Goal: Task Accomplishment & Management: Complete application form

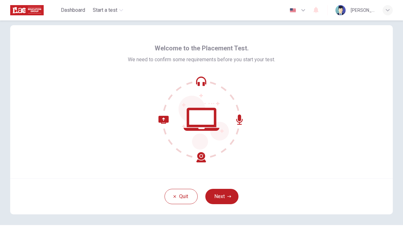
scroll to position [9, 0]
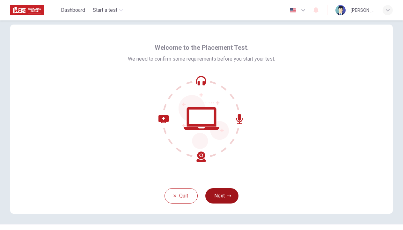
click at [221, 194] on button "Next" at bounding box center [222, 195] width 33 height 15
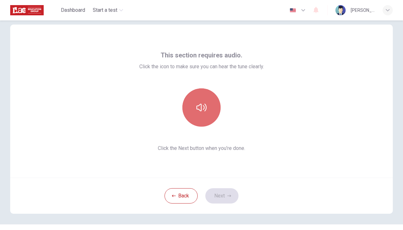
click at [203, 112] on icon "button" at bounding box center [202, 107] width 10 height 10
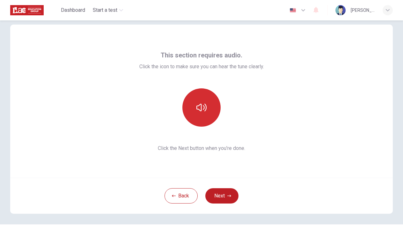
click at [203, 112] on icon "button" at bounding box center [202, 107] width 10 height 10
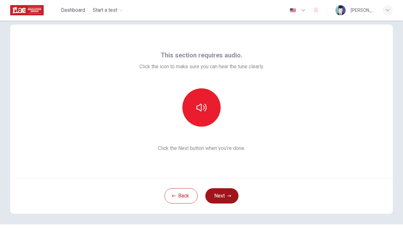
click at [224, 192] on button "Next" at bounding box center [222, 195] width 33 height 15
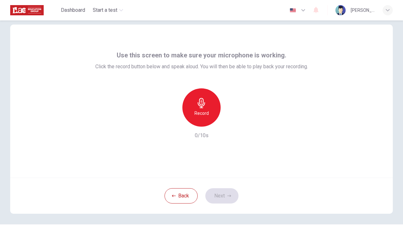
click at [197, 110] on h6 "Record" at bounding box center [202, 113] width 14 height 8
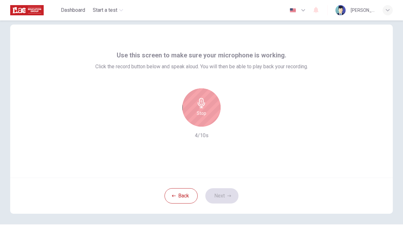
click at [199, 107] on icon "button" at bounding box center [202, 103] width 10 height 10
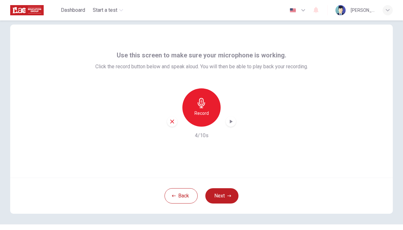
click at [230, 123] on icon "button" at bounding box center [231, 122] width 3 height 4
click at [223, 192] on button "Next" at bounding box center [222, 195] width 33 height 15
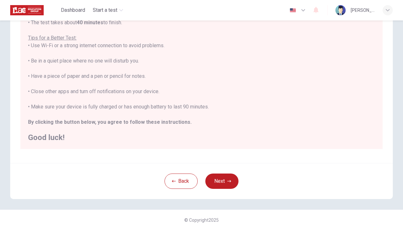
scroll to position [105, 0]
click at [212, 180] on button "Next" at bounding box center [222, 181] width 33 height 15
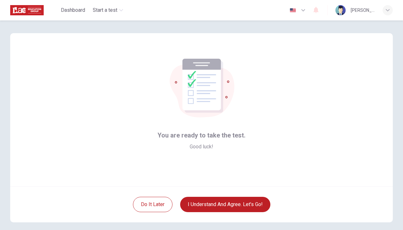
scroll to position [0, 0]
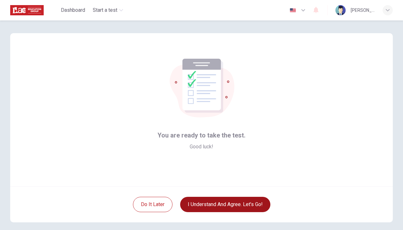
click at [214, 202] on button "I understand and agree. Let’s go!" at bounding box center [225, 204] width 90 height 15
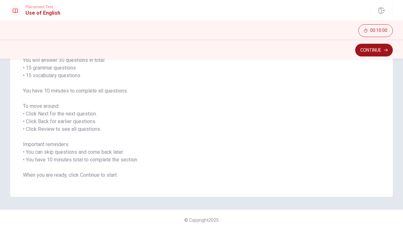
click at [371, 48] on button "Continue" at bounding box center [375, 50] width 38 height 13
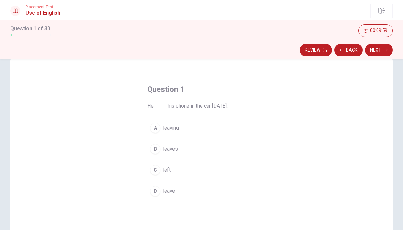
scroll to position [14, 0]
click at [158, 169] on div "C" at bounding box center [155, 170] width 10 height 10
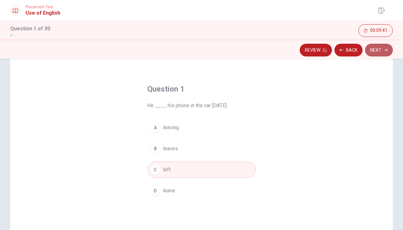
click at [377, 54] on button "Next" at bounding box center [379, 50] width 28 height 13
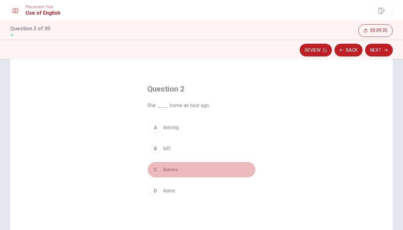
click at [157, 172] on div "C" at bounding box center [155, 170] width 10 height 10
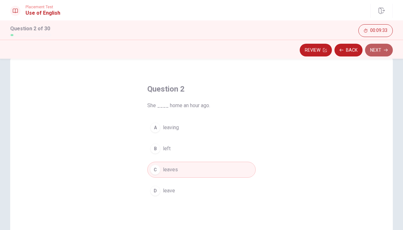
click at [379, 53] on button "Next" at bounding box center [379, 50] width 28 height 13
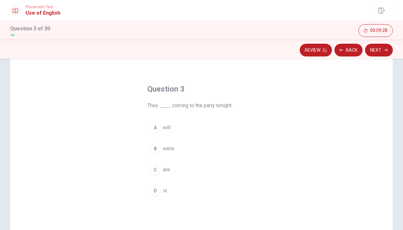
click at [156, 127] on div "A" at bounding box center [155, 128] width 10 height 10
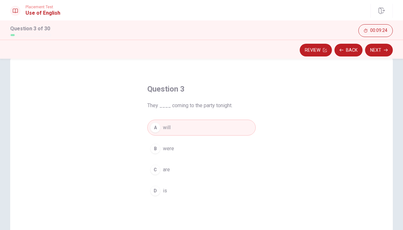
click at [158, 169] on div "C" at bounding box center [155, 170] width 10 height 10
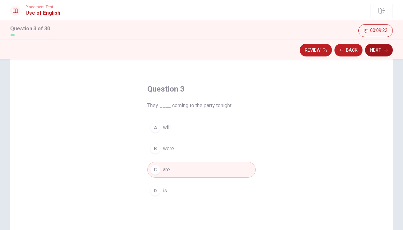
click at [379, 53] on button "Next" at bounding box center [379, 50] width 28 height 13
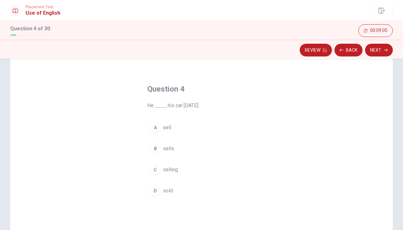
click at [156, 184] on button "D sold" at bounding box center [201, 191] width 109 height 16
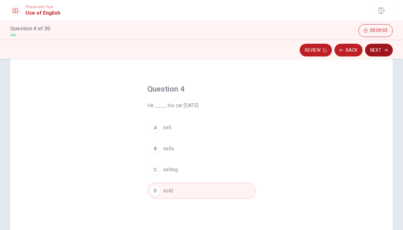
click at [378, 49] on button "Next" at bounding box center [379, 50] width 28 height 13
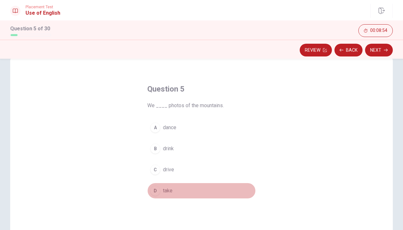
click at [156, 191] on div "D" at bounding box center [155, 191] width 10 height 10
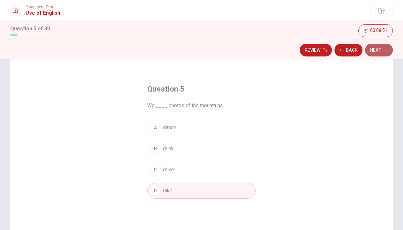
click at [381, 52] on button "Next" at bounding box center [379, 50] width 28 height 13
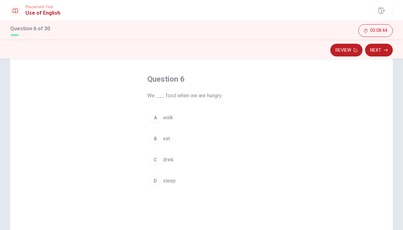
scroll to position [31, 0]
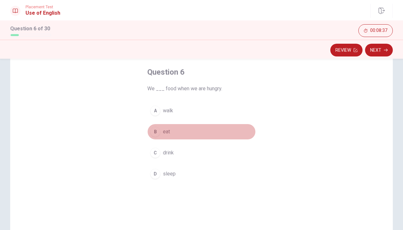
click at [156, 130] on div "B" at bounding box center [155, 132] width 10 height 10
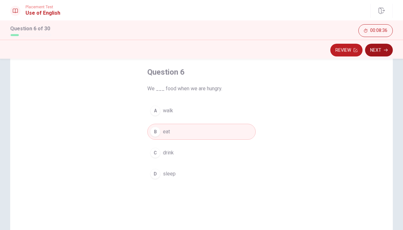
click at [376, 53] on button "Next" at bounding box center [379, 50] width 28 height 13
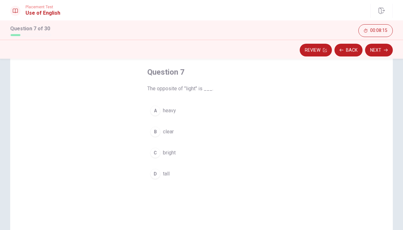
click at [159, 113] on div "A" at bounding box center [155, 111] width 10 height 10
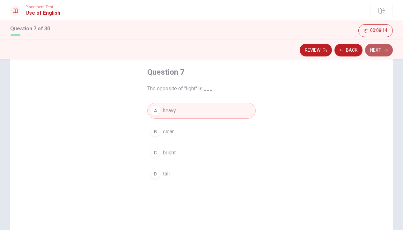
click at [379, 53] on button "Next" at bounding box center [379, 50] width 28 height 13
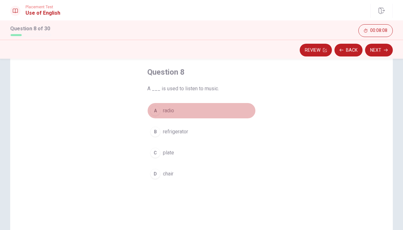
click at [162, 109] on button "A radio" at bounding box center [201, 111] width 109 height 16
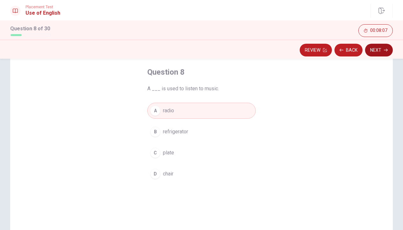
click at [378, 54] on button "Next" at bounding box center [379, 50] width 28 height 13
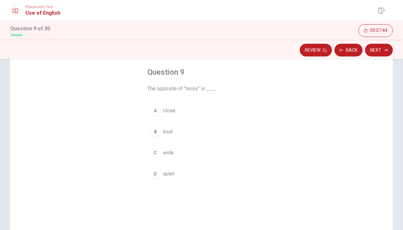
click at [156, 176] on div "D" at bounding box center [155, 174] width 10 height 10
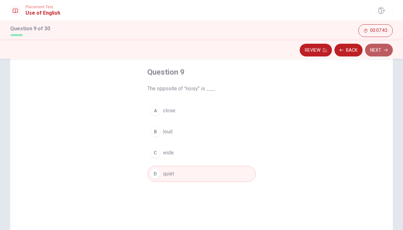
click at [382, 46] on button "Next" at bounding box center [379, 50] width 28 height 13
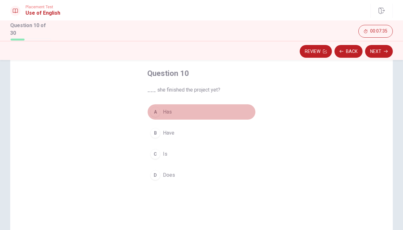
click at [158, 114] on div "A" at bounding box center [155, 112] width 10 height 10
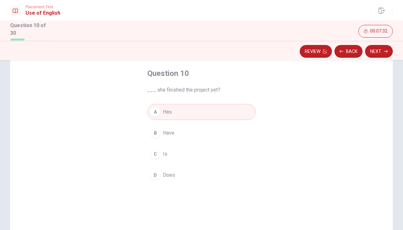
click at [153, 172] on div "D" at bounding box center [155, 175] width 10 height 10
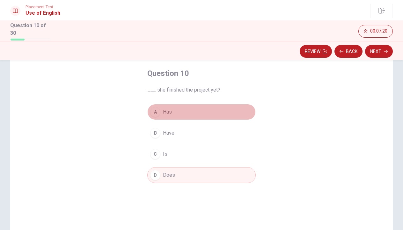
click at [167, 108] on span "Has" at bounding box center [167, 112] width 9 height 8
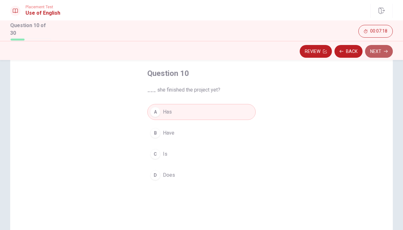
click at [376, 47] on button "Next" at bounding box center [379, 51] width 28 height 13
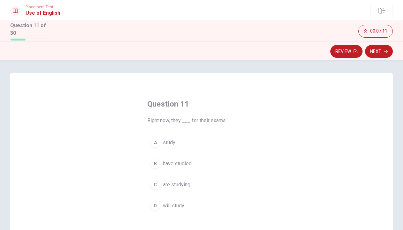
scroll to position [0, 0]
click at [156, 183] on div "C" at bounding box center [155, 185] width 10 height 10
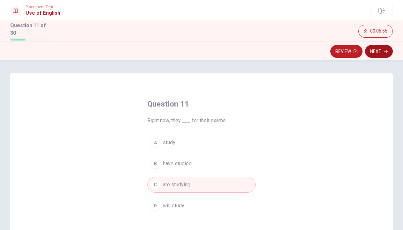
click at [372, 51] on button "Next" at bounding box center [379, 51] width 28 height 13
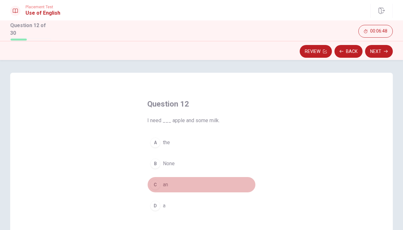
click at [154, 182] on div "C" at bounding box center [155, 185] width 10 height 10
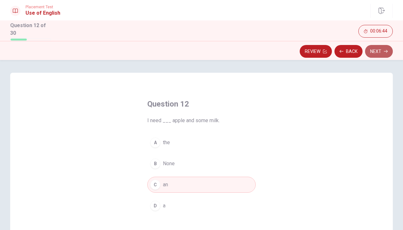
click at [380, 48] on button "Next" at bounding box center [379, 51] width 28 height 13
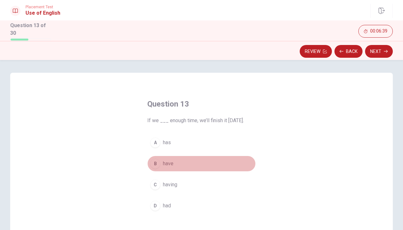
click at [159, 159] on div "B" at bounding box center [155, 164] width 10 height 10
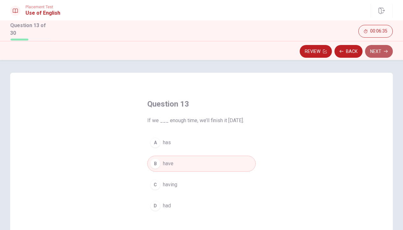
click at [374, 50] on button "Next" at bounding box center [379, 51] width 28 height 13
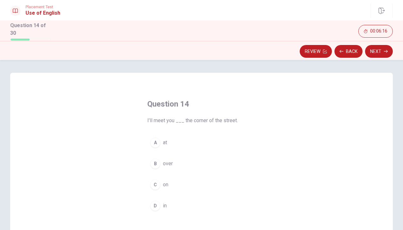
click at [161, 146] on button "A at" at bounding box center [201, 143] width 109 height 16
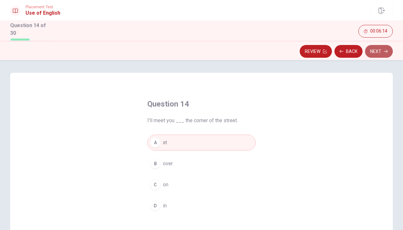
click at [373, 53] on button "Next" at bounding box center [379, 51] width 28 height 13
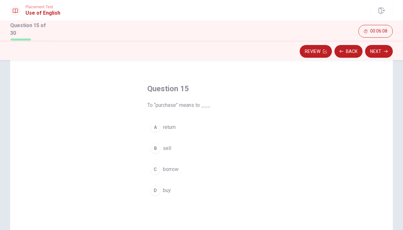
scroll to position [16, 0]
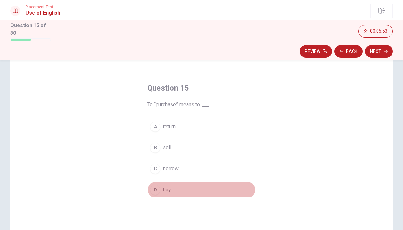
click at [156, 186] on div "D" at bounding box center [155, 190] width 10 height 10
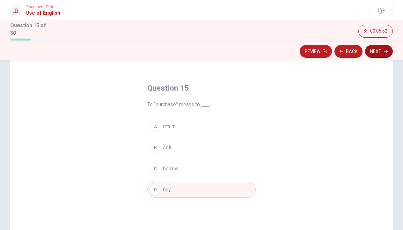
click at [386, 48] on button "Next" at bounding box center [379, 51] width 28 height 13
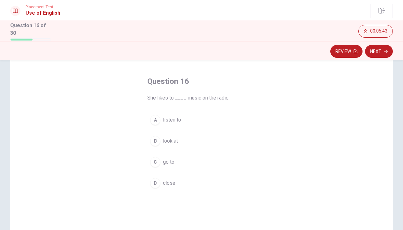
scroll to position [23, 0]
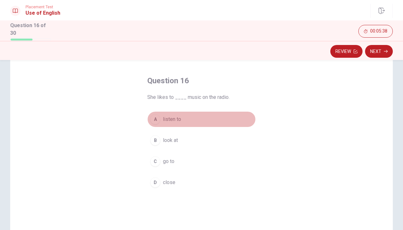
click at [170, 116] on span "listen to" at bounding box center [172, 120] width 18 height 8
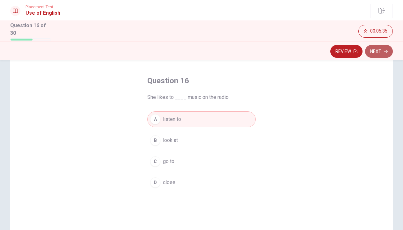
click at [379, 54] on button "Next" at bounding box center [379, 51] width 28 height 13
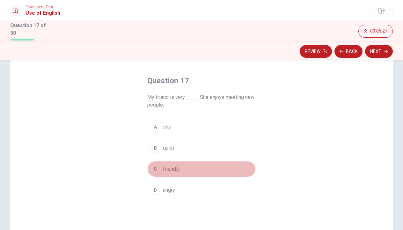
click at [174, 169] on span "friendly" at bounding box center [171, 169] width 17 height 8
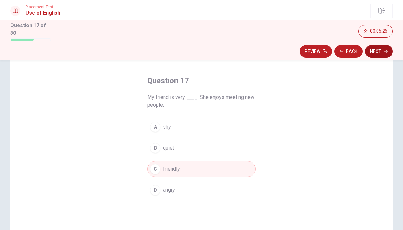
click at [380, 55] on button "Next" at bounding box center [379, 51] width 28 height 13
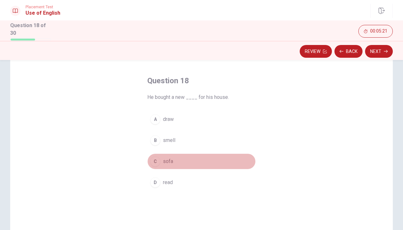
click at [154, 160] on div "C" at bounding box center [155, 161] width 10 height 10
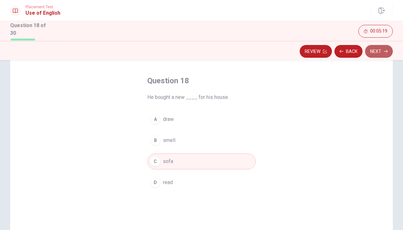
click at [379, 47] on button "Next" at bounding box center [379, 51] width 28 height 13
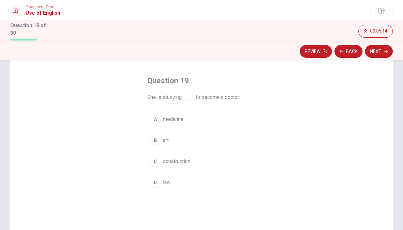
click at [177, 119] on span "medicine" at bounding box center [173, 120] width 20 height 8
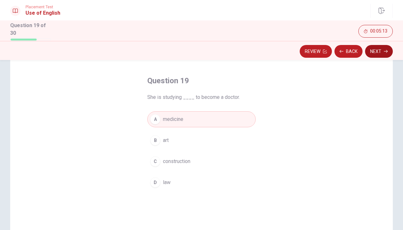
click at [381, 52] on button "Next" at bounding box center [379, 51] width 28 height 13
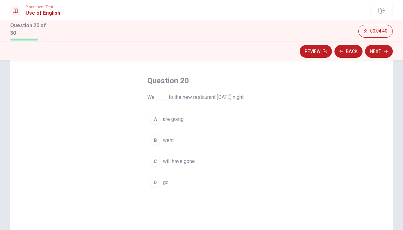
click at [155, 181] on div "D" at bounding box center [155, 182] width 10 height 10
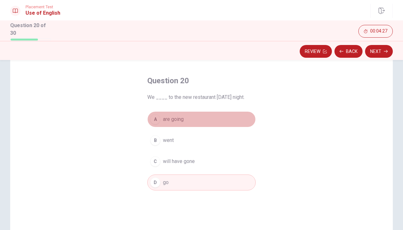
click at [170, 118] on span "are going" at bounding box center [173, 120] width 21 height 8
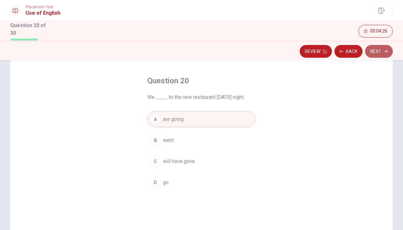
click at [374, 49] on button "Next" at bounding box center [379, 51] width 28 height 13
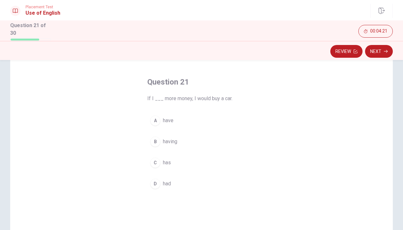
scroll to position [22, 0]
click at [159, 120] on div "A" at bounding box center [155, 120] width 10 height 10
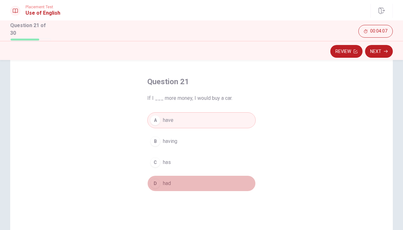
click at [158, 181] on div "D" at bounding box center [155, 183] width 10 height 10
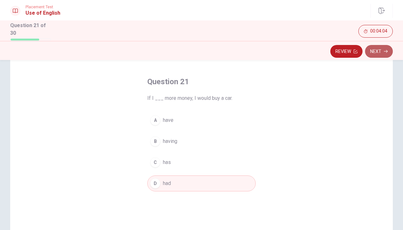
click at [377, 50] on button "Next" at bounding box center [379, 51] width 28 height 13
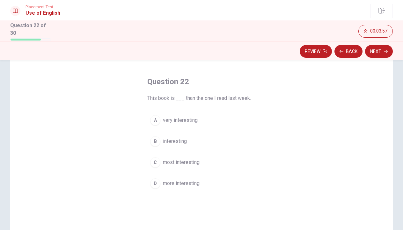
click at [178, 185] on span "more interesting" at bounding box center [181, 184] width 37 height 8
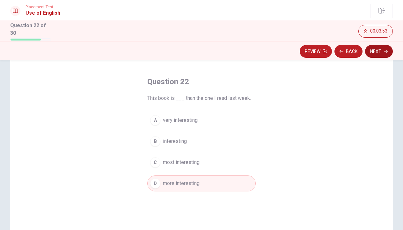
click at [382, 50] on button "Next" at bounding box center [379, 51] width 28 height 13
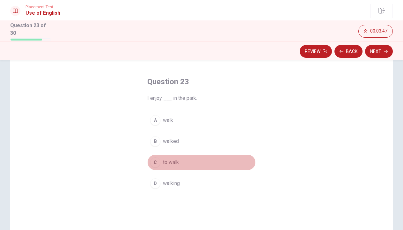
click at [169, 161] on span "to walk" at bounding box center [171, 163] width 16 height 8
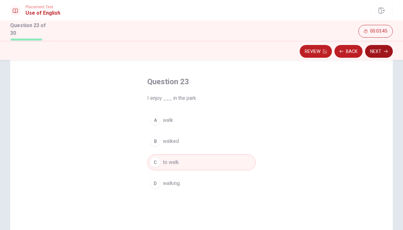
click at [377, 53] on button "Next" at bounding box center [379, 51] width 28 height 13
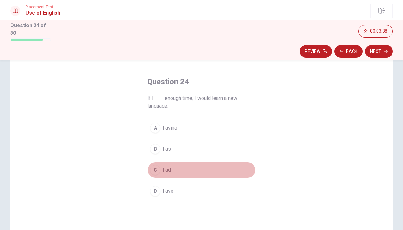
click at [160, 169] on div "C" at bounding box center [155, 170] width 10 height 10
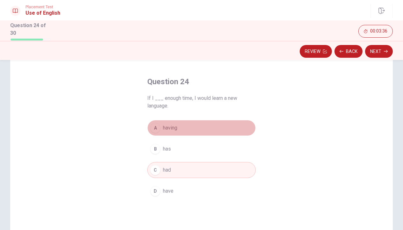
click at [187, 126] on button "A having" at bounding box center [201, 128] width 109 height 16
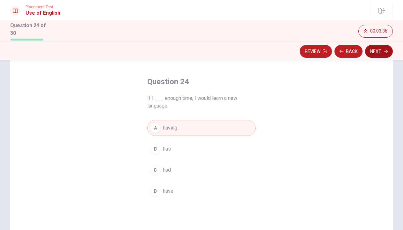
click at [380, 53] on button "Next" at bounding box center [379, 51] width 28 height 13
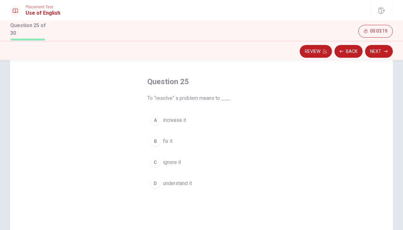
click at [162, 161] on button "C ignore it" at bounding box center [201, 162] width 109 height 16
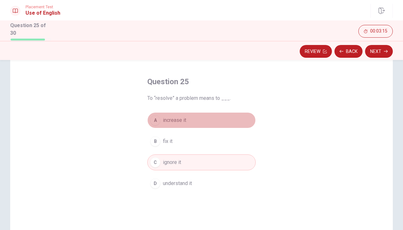
click at [177, 116] on span "increase it" at bounding box center [174, 120] width 23 height 8
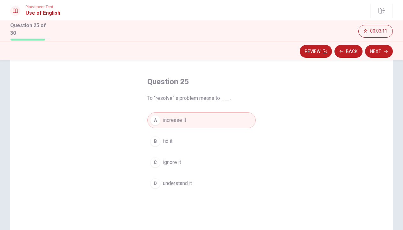
click at [172, 138] on span "fix it" at bounding box center [168, 142] width 10 height 8
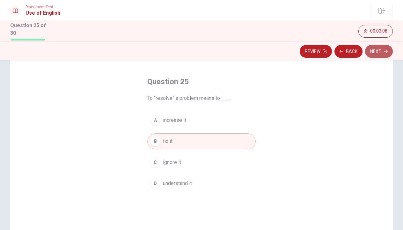
click at [382, 53] on button "Next" at bounding box center [379, 51] width 28 height 13
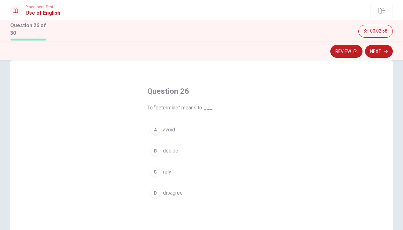
scroll to position [16, 0]
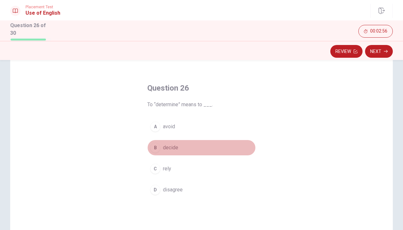
click at [164, 146] on span "decide" at bounding box center [170, 148] width 15 height 8
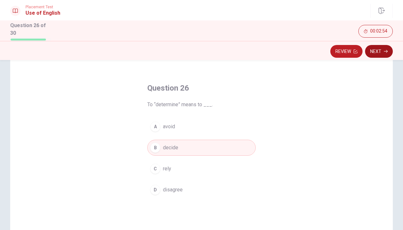
click at [379, 55] on button "Next" at bounding box center [379, 51] width 28 height 13
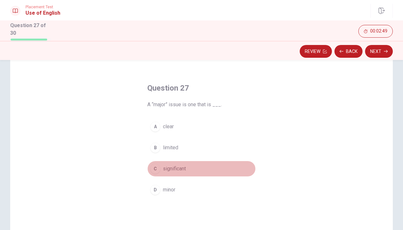
click at [180, 165] on span "significant" at bounding box center [174, 169] width 23 height 8
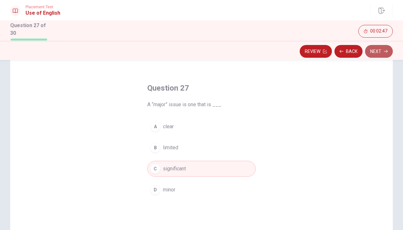
click at [376, 52] on button "Next" at bounding box center [379, 51] width 28 height 13
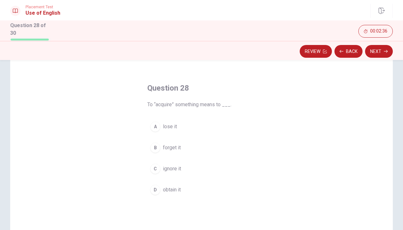
click at [175, 189] on span "obtain it" at bounding box center [172, 190] width 18 height 8
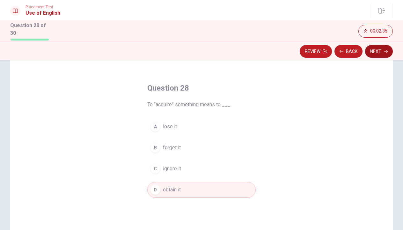
click at [383, 51] on button "Next" at bounding box center [379, 51] width 28 height 13
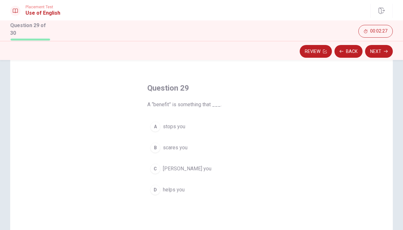
click at [170, 186] on span "helps you" at bounding box center [174, 190] width 22 height 8
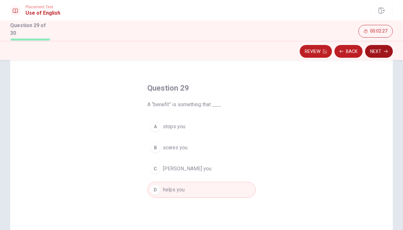
click at [385, 52] on button "Next" at bounding box center [379, 51] width 28 height 13
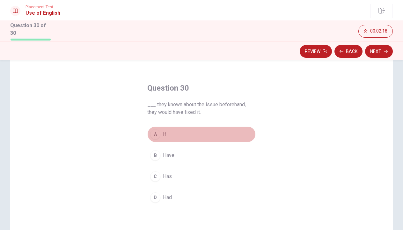
click at [168, 130] on button "A If" at bounding box center [201, 134] width 109 height 16
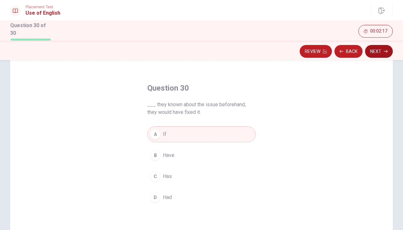
click at [379, 54] on button "Next" at bounding box center [379, 51] width 28 height 13
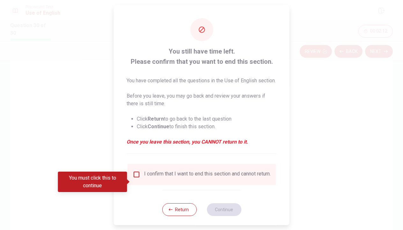
click at [135, 178] on input "You must click this to continue" at bounding box center [137, 174] width 8 height 8
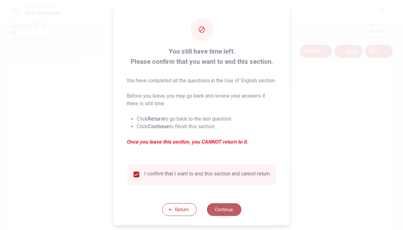
click at [219, 216] on button "Continue" at bounding box center [224, 209] width 34 height 13
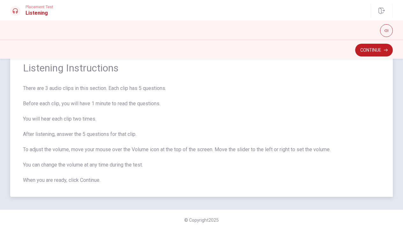
scroll to position [23, 0]
click at [375, 48] on button "Continue" at bounding box center [375, 50] width 38 height 13
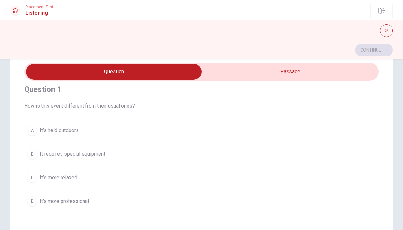
scroll to position [6, 0]
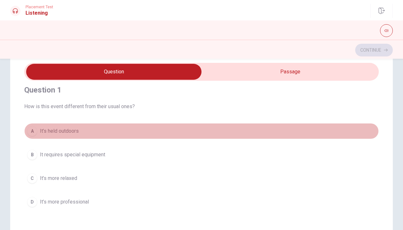
click at [31, 136] on div "A" at bounding box center [32, 131] width 10 height 10
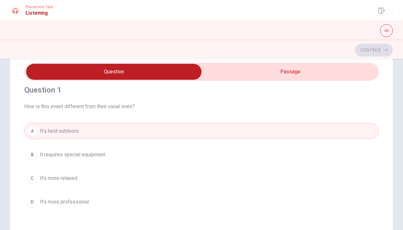
click at [32, 135] on div "A" at bounding box center [32, 131] width 10 height 10
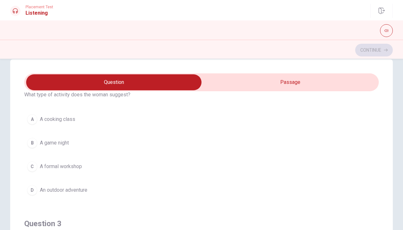
scroll to position [179, 0]
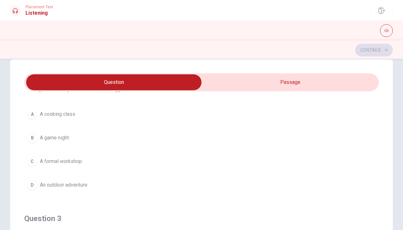
click at [70, 162] on span "A formal workshop" at bounding box center [61, 162] width 42 height 8
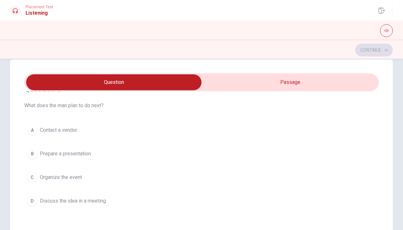
scroll to position [311, 0]
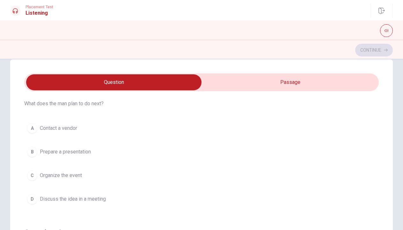
click at [74, 180] on button "C Organize the event" at bounding box center [201, 176] width 355 height 16
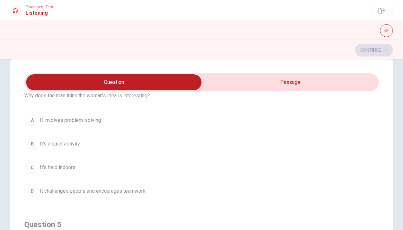
scroll to position [467, 0]
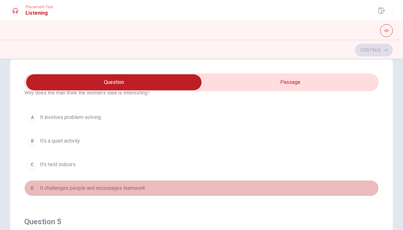
click at [100, 187] on span "It challenges people and encourages teamwork" at bounding box center [93, 188] width 106 height 8
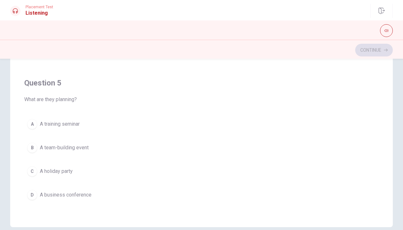
scroll to position [104, 0]
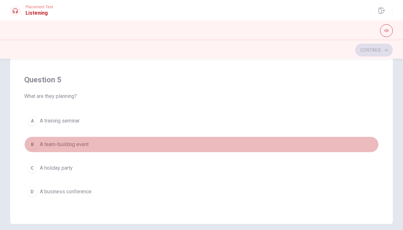
click at [75, 146] on span "A team-building event" at bounding box center [64, 145] width 49 height 8
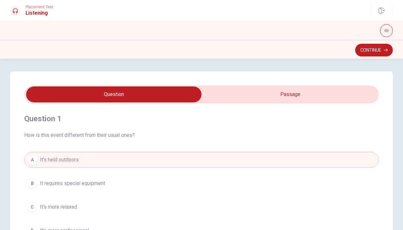
scroll to position [0, 0]
type input "49"
click at [239, 97] on input "checkbox" at bounding box center [114, 94] width 532 height 16
checkbox input "true"
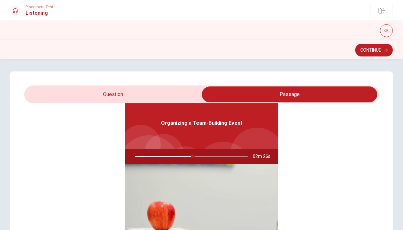
scroll to position [36, 0]
type input "52"
click at [131, 92] on input "checkbox" at bounding box center [290, 94] width 532 height 16
checkbox input "false"
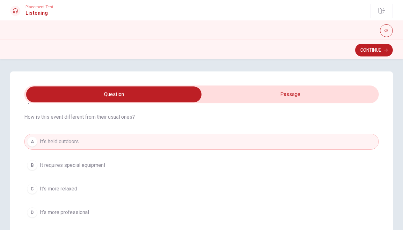
scroll to position [19, 0]
click at [105, 161] on span "It requires special equipment" at bounding box center [72, 164] width 65 height 8
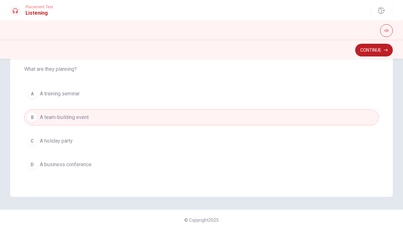
scroll to position [131, 0]
click at [364, 52] on button "Continue" at bounding box center [375, 50] width 38 height 13
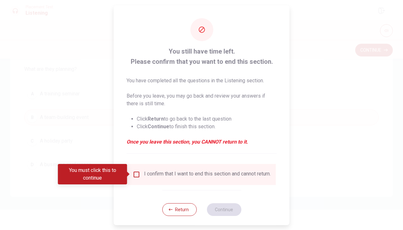
click at [139, 175] on input "You must click this to continue" at bounding box center [137, 174] width 8 height 8
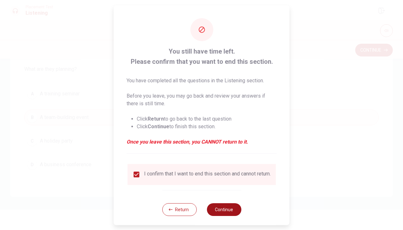
click at [228, 215] on button "Continue" at bounding box center [224, 209] width 34 height 13
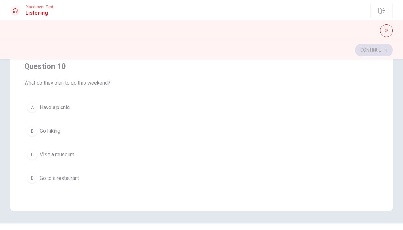
scroll to position [118, 0]
click at [69, 108] on span "Have a picnic" at bounding box center [55, 107] width 30 height 8
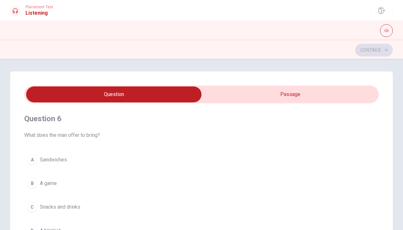
scroll to position [0, 0]
type input "23"
click at [251, 97] on input "checkbox" at bounding box center [114, 94] width 532 height 16
checkbox input "true"
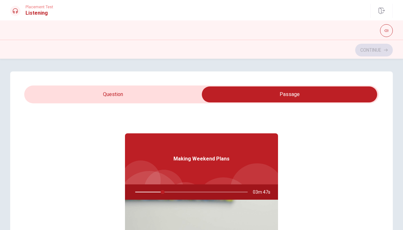
type input "25"
click at [139, 95] on input "checkbox" at bounding box center [290, 94] width 532 height 16
checkbox input "false"
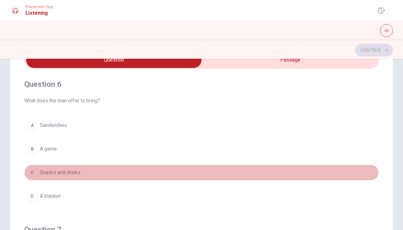
click at [34, 171] on div "C" at bounding box center [32, 173] width 10 height 10
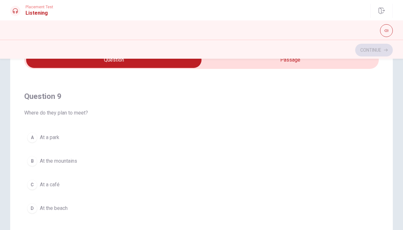
scroll to position [437, 0]
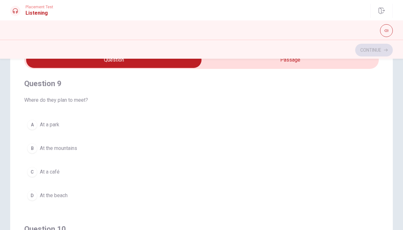
click at [32, 124] on div "A" at bounding box center [32, 125] width 10 height 10
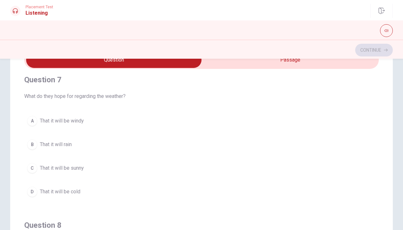
scroll to position [149, 0]
click at [82, 167] on span "That it will be sunny" at bounding box center [62, 169] width 44 height 8
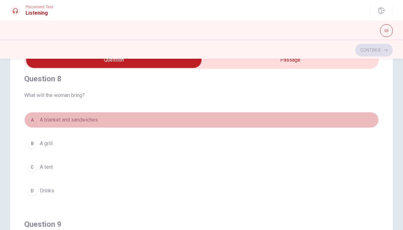
click at [62, 120] on span "A blanket and sandwiches" at bounding box center [69, 120] width 58 height 8
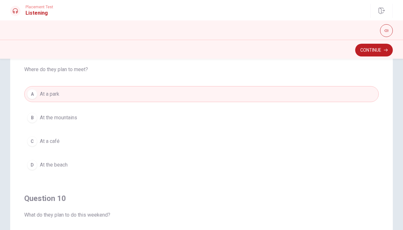
scroll to position [418, 0]
click at [62, 120] on span "At the mountains" at bounding box center [58, 117] width 37 height 8
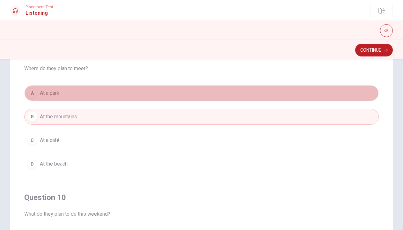
click at [67, 96] on button "A At a park" at bounding box center [201, 93] width 355 height 16
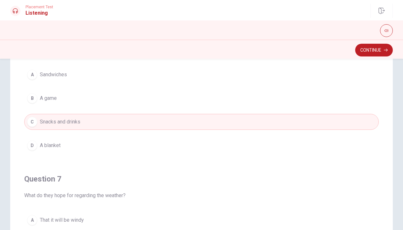
scroll to position [0, 0]
type input "51"
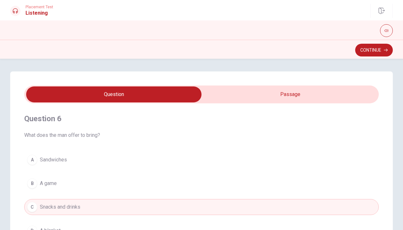
click at [251, 98] on input "checkbox" at bounding box center [114, 94] width 532 height 16
checkbox input "true"
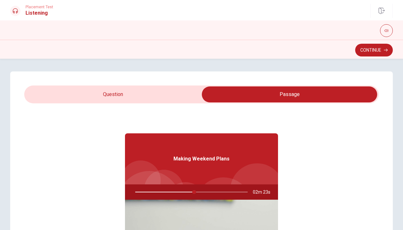
type input "53"
click at [188, 96] on input "checkbox" at bounding box center [290, 94] width 532 height 16
checkbox input "false"
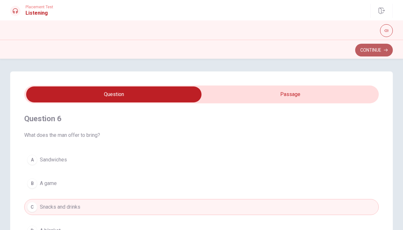
click at [364, 52] on button "Continue" at bounding box center [375, 50] width 38 height 13
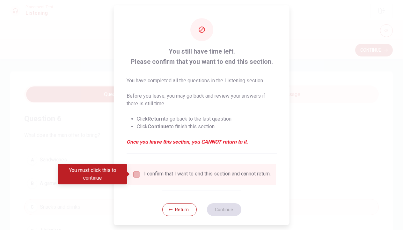
click at [138, 176] on input "You must click this to continue" at bounding box center [137, 174] width 8 height 8
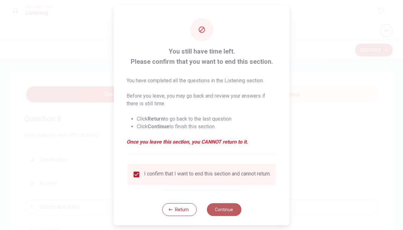
click at [218, 212] on button "Continue" at bounding box center [224, 209] width 34 height 13
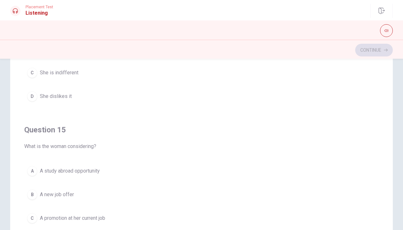
scroll to position [59, 0]
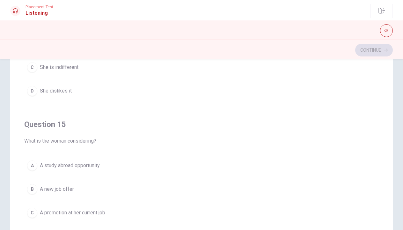
click at [64, 190] on span "A new job offer" at bounding box center [57, 189] width 34 height 8
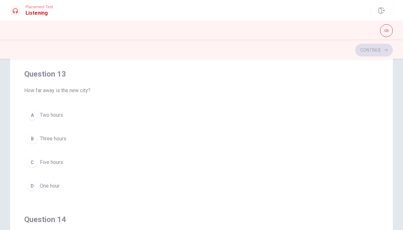
scroll to position [279, 0]
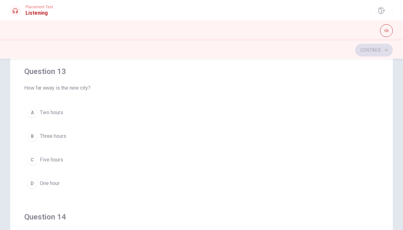
click at [34, 136] on div "B" at bounding box center [32, 136] width 10 height 10
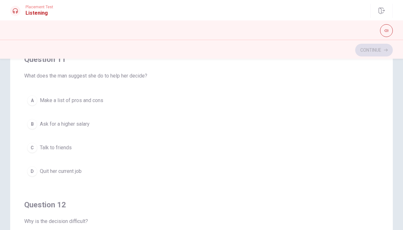
scroll to position [0, 0]
click at [103, 102] on span "Make a list of pros and cons" at bounding box center [72, 101] width 64 height 8
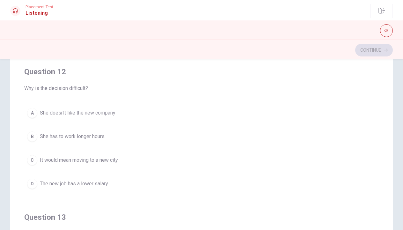
scroll to position [150, 0]
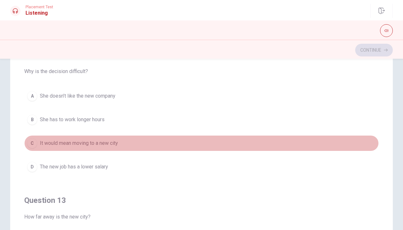
click at [74, 144] on span "It would mean moving to a new city" at bounding box center [79, 143] width 78 height 8
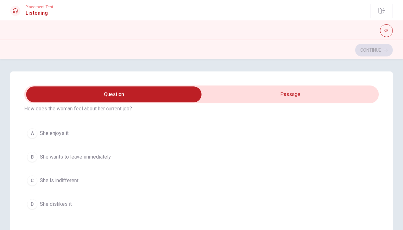
scroll to position [463, 0]
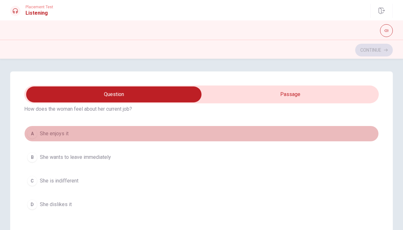
click at [63, 134] on span "She enjoys it" at bounding box center [54, 134] width 29 height 8
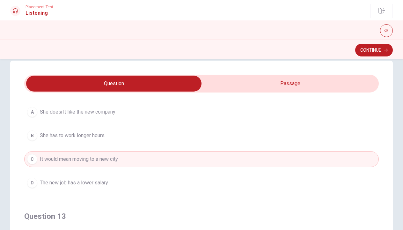
scroll to position [170, 0]
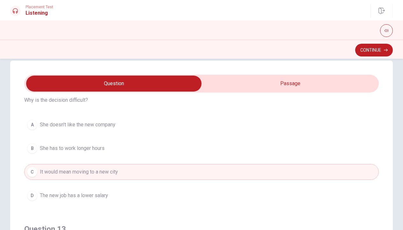
type input "64"
click at [243, 80] on input "checkbox" at bounding box center [114, 84] width 532 height 16
checkbox input "true"
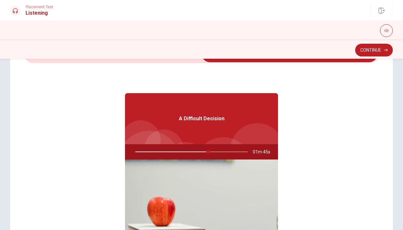
scroll to position [35, 0]
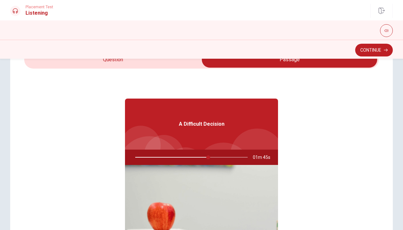
type input "65"
click at [114, 64] on input "checkbox" at bounding box center [290, 60] width 532 height 16
checkbox input "false"
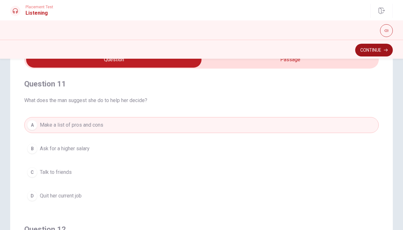
click at [387, 49] on icon "button" at bounding box center [386, 50] width 4 height 3
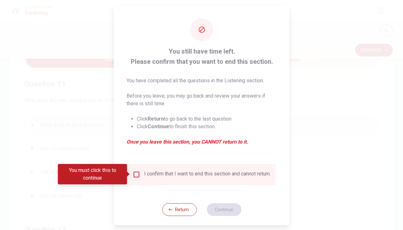
click at [133, 172] on input "You must click this to continue" at bounding box center [137, 174] width 8 height 8
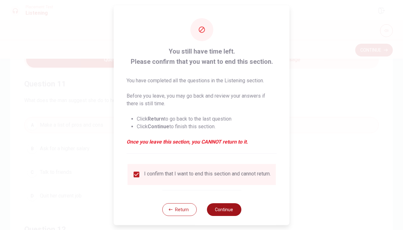
click at [217, 210] on button "Continue" at bounding box center [224, 209] width 34 height 13
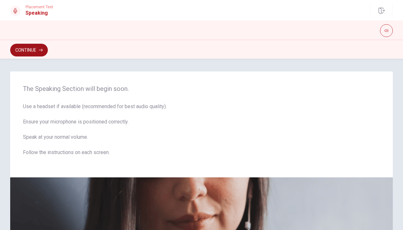
scroll to position [0, 0]
click at [25, 47] on button "Continue" at bounding box center [29, 50] width 38 height 13
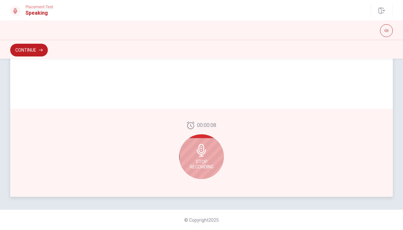
scroll to position [153, 0]
click at [197, 164] on span "Stop Recording" at bounding box center [202, 164] width 24 height 10
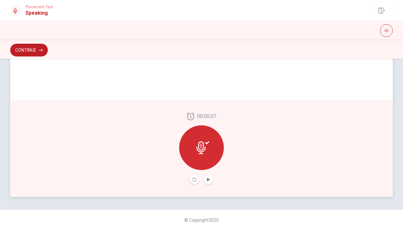
click at [204, 146] on icon at bounding box center [203, 147] width 13 height 13
click at [208, 178] on icon "Play Audio" at bounding box center [208, 180] width 3 height 4
click at [207, 144] on icon at bounding box center [207, 142] width 4 height 3
click at [40, 46] on button "Continue" at bounding box center [29, 50] width 38 height 13
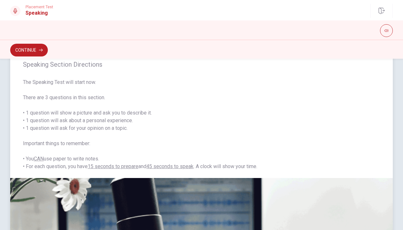
scroll to position [15, 0]
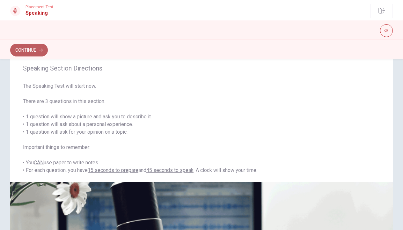
click at [33, 55] on button "Continue" at bounding box center [29, 50] width 38 height 13
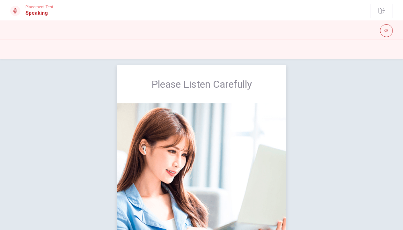
scroll to position [0, 0]
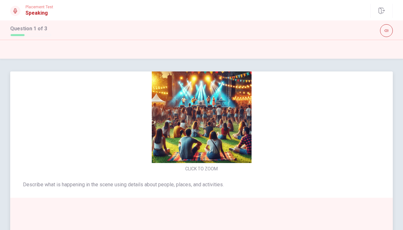
click at [195, 118] on img at bounding box center [201, 113] width 135 height 100
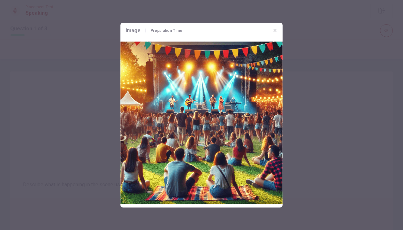
click at [275, 30] on icon "button" at bounding box center [275, 30] width 3 height 3
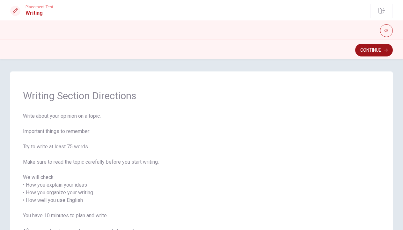
click at [382, 48] on button "Continue" at bounding box center [375, 50] width 38 height 13
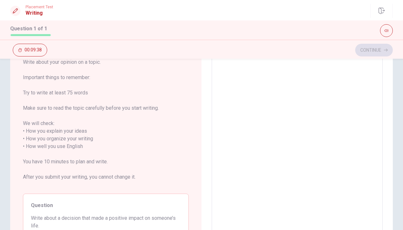
scroll to position [28, 0]
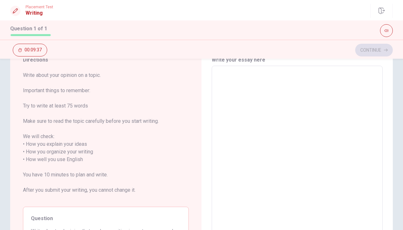
click at [225, 79] on textarea at bounding box center [297, 159] width 162 height 177
type textarea "W"
type textarea "x"
type textarea "We"
type textarea "x"
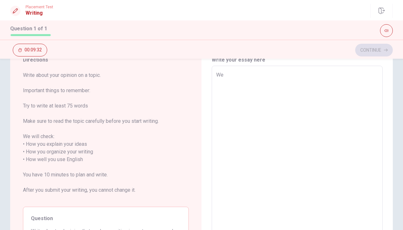
type textarea "Weh"
type textarea "x"
type textarea "Wehn"
type textarea "x"
type textarea "Wehn"
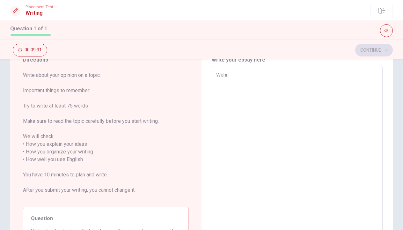
type textarea "x"
type textarea "Wehn"
type textarea "x"
type textarea "Weh"
type textarea "x"
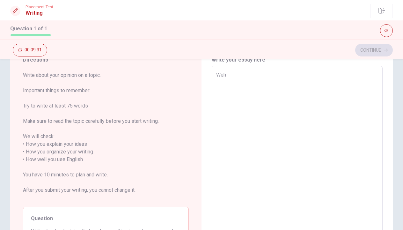
type textarea "We"
type textarea "x"
type textarea "W"
type textarea "x"
type textarea "Wh"
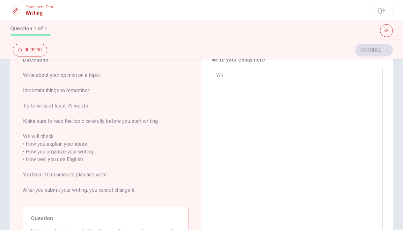
type textarea "x"
type textarea "Whe"
type textarea "x"
type textarea "When"
type textarea "x"
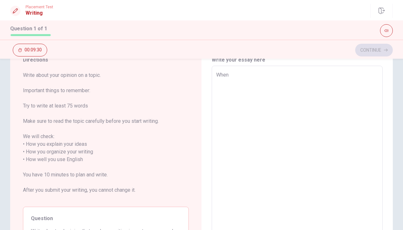
type textarea "When"
type textarea "x"
type textarea "When"
type textarea "x"
type textarea "Whe"
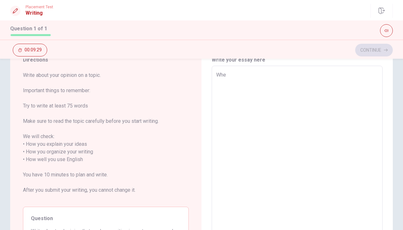
type textarea "x"
type textarea "Wh"
type textarea "x"
type textarea "W"
type textarea "x"
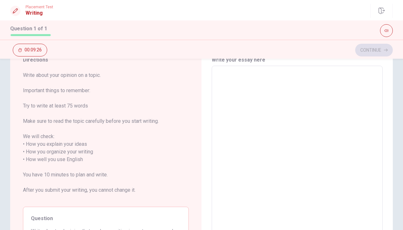
type textarea "w"
type textarea "x"
type textarea "wh"
type textarea "x"
type textarea "whe"
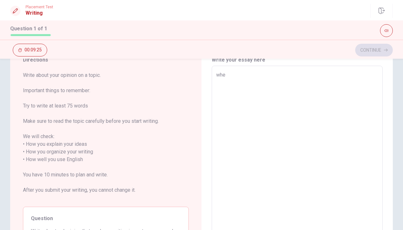
type textarea "x"
type textarea "when"
type textarea "x"
type textarea "when"
type textarea "x"
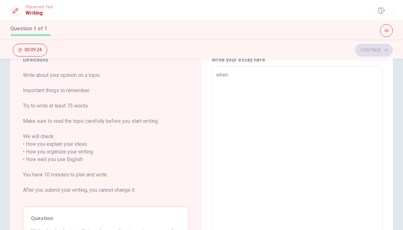
type textarea "when i"
type textarea "x"
type textarea "when i"
type textarea "x"
type textarea "when i w"
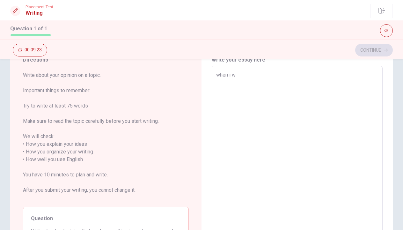
type textarea "x"
type textarea "when i wa"
type textarea "x"
type textarea "when i was"
type textarea "x"
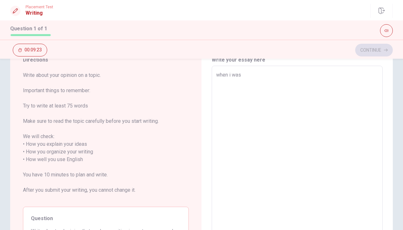
type textarea "when i was"
type textarea "x"
type textarea "when i was"
type textarea "x"
type textarea "when i wa"
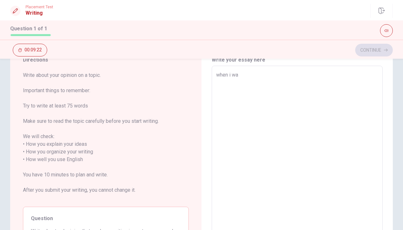
type textarea "x"
type textarea "when i w"
type textarea "x"
type textarea "when i"
type textarea "x"
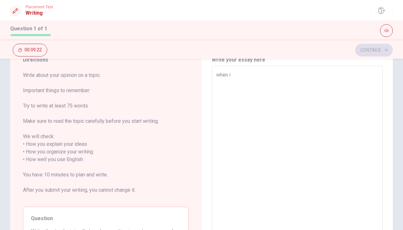
type textarea "when i"
type textarea "x"
type textarea "when"
type textarea "x"
type textarea "when"
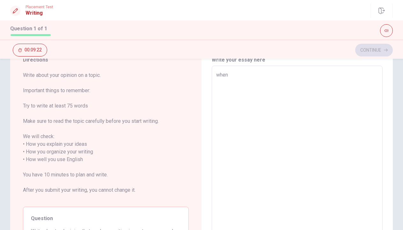
type textarea "x"
type textarea "whe"
type textarea "x"
type textarea "wh"
type textarea "x"
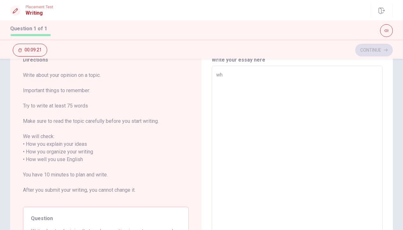
type textarea "w"
type textarea "x"
type textarea "w"
type textarea "x"
type textarea "wh"
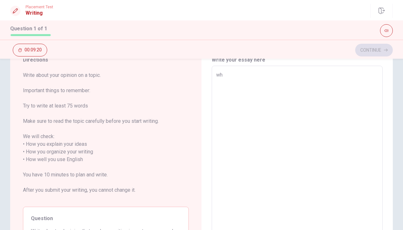
type textarea "x"
type textarea "whe"
type textarea "x"
type textarea "when"
type textarea "x"
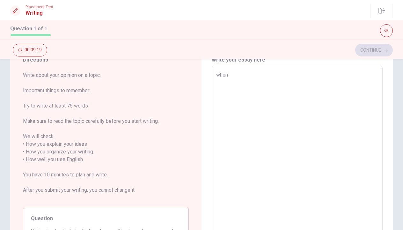
type textarea "when"
type textarea "x"
type textarea "when I"
type textarea "x"
type textarea "when I"
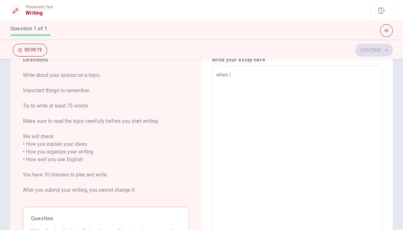
type textarea "x"
type textarea "when I w"
type textarea "x"
type textarea "when I wa"
type textarea "x"
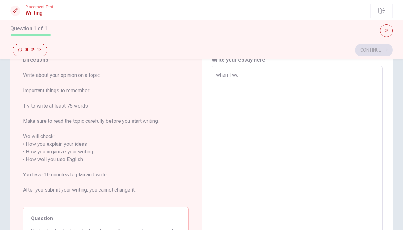
type textarea "when I was"
type textarea "x"
type textarea "when I was"
type textarea "x"
type textarea "when I was c"
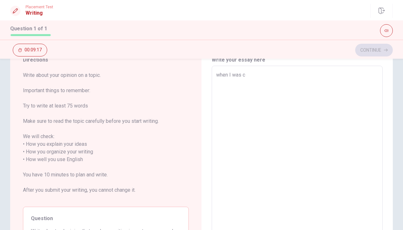
type textarea "x"
type textarea "when I was ch"
type textarea "x"
type textarea "when I was chi"
type textarea "x"
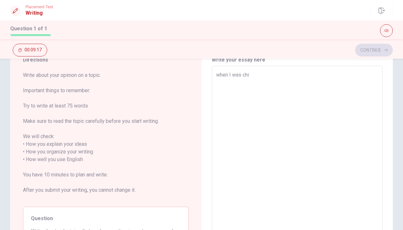
type textarea "when I was chil"
type textarea "x"
type textarea "when I was child"
type textarea "x"
type textarea "when I was child"
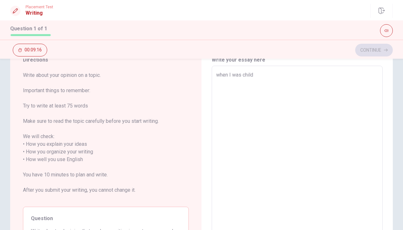
type textarea "x"
type textarea "when I was child i"
type textarea "x"
type textarea "when I was child i"
type textarea "x"
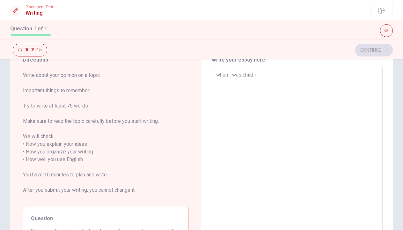
type textarea "when I was child i"
type textarea "x"
type textarea "when I was child"
type textarea "x"
type textarea "when I was child"
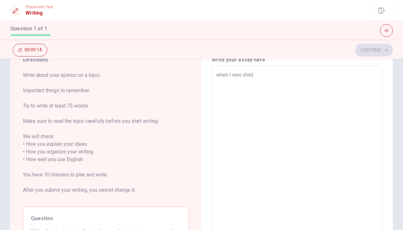
type textarea "x"
type textarea "when I was childI"
type textarea "x"
type textarea "when I was childI"
type textarea "x"
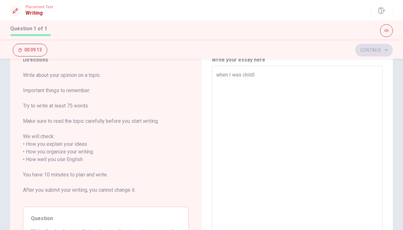
type textarea "when I was childI"
type textarea "x"
type textarea "when I was child"
type textarea "x"
type textarea "when I was child"
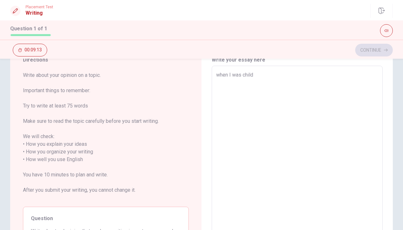
type textarea "x"
type textarea "when I was child I"
type textarea "x"
type textarea "when I was child I"
type textarea "x"
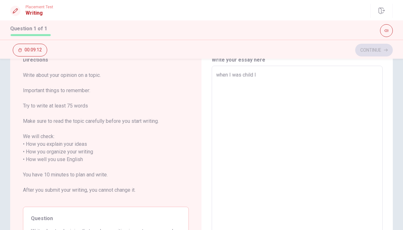
type textarea "when I was child I d"
type textarea "x"
type textarea "when I was child I do"
type textarea "x"
type textarea "when I was child I d"
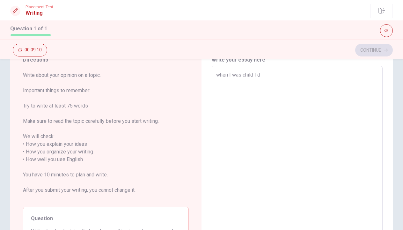
type textarea "x"
type textarea "when I was child I dd"
type textarea "x"
type textarea "when I was child I ddi"
type textarea "x"
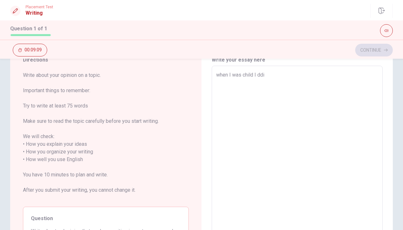
type textarea "when I was child I dd"
type textarea "x"
type textarea "when I was child I d"
type textarea "x"
type textarea "when I was child I dd"
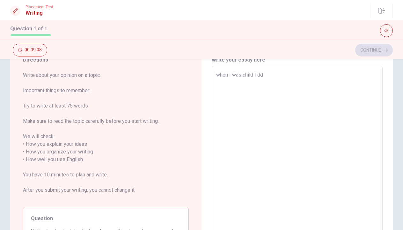
type textarea "x"
type textarea "when I was child I d"
type textarea "x"
type textarea "when I was child I di"
type textarea "x"
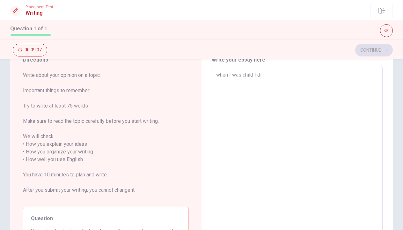
type textarea "when I was child I did"
type textarea "x"
type textarea "when I was child I didn"
type textarea "x"
type textarea "when I was child I didn`"
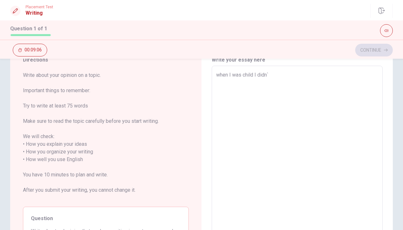
type textarea "x"
type textarea "when I was child I didn`t"
type textarea "x"
type textarea "when I was child I didn`t`"
type textarea "x"
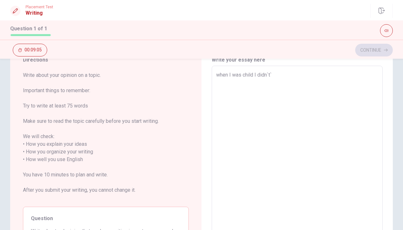
type textarea "when I was child I didn`t"
type textarea "x"
type textarea "when I was child I didn`"
type textarea "x"
type textarea "when I was child I didn"
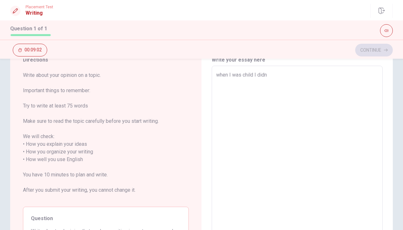
type textarea "x"
type textarea "when I was child I didn'"
type textarea "x"
type textarea "when I was child I didn't"
type textarea "x"
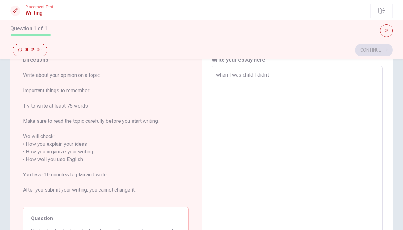
type textarea "when I was child I didn't"
type textarea "x"
type textarea "when I was child I didn't l"
type textarea "x"
type textarea "when I was child I didn't li"
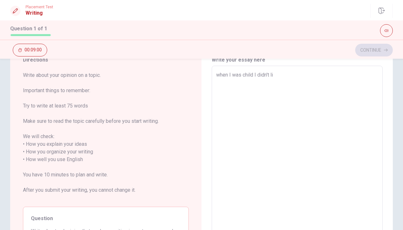
type textarea "x"
type textarea "when I was child I didn't lik"
type textarea "x"
type textarea "when I was child I didn't like"
type textarea "x"
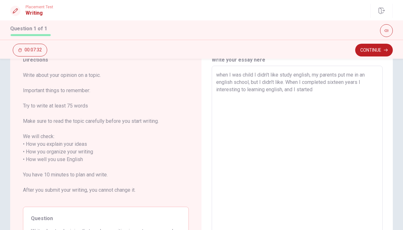
click at [326, 91] on textarea "when I was child I didn't like study english, my parents put me in an english s…" at bounding box center [297, 159] width 162 height 177
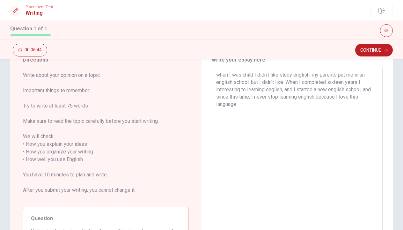
click at [256, 102] on textarea "when I was child I didn't like study english, my parents put me in an english s…" at bounding box center [297, 159] width 162 height 177
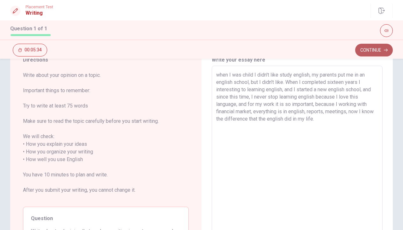
click at [364, 52] on button "Continue" at bounding box center [375, 50] width 38 height 13
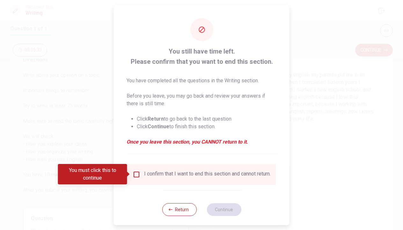
click at [134, 170] on div "I confirm that I want to end this section and cannot return." at bounding box center [202, 174] width 148 height 21
click at [134, 172] on input "You must click this to continue" at bounding box center [137, 174] width 8 height 8
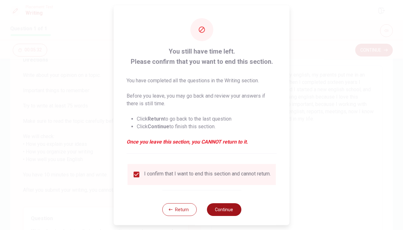
click at [227, 213] on button "Continue" at bounding box center [224, 209] width 34 height 13
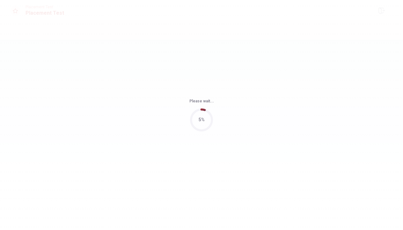
scroll to position [0, 0]
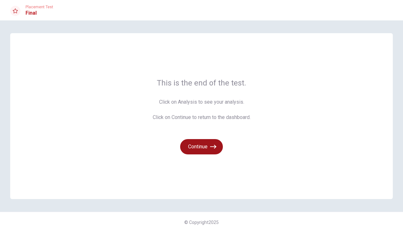
click at [214, 146] on icon "button" at bounding box center [213, 147] width 6 height 4
